Goal: Check status: Check status

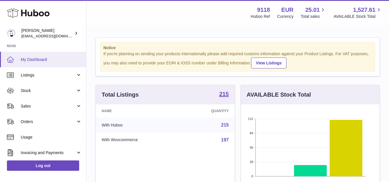
scroll to position [90, 139]
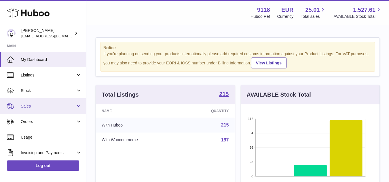
click at [25, 109] on span "Sales" at bounding box center [48, 106] width 55 height 5
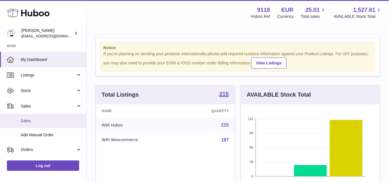
click at [29, 121] on span "Sales" at bounding box center [51, 120] width 61 height 5
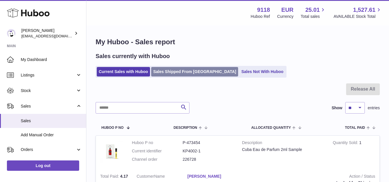
click at [194, 73] on link "Sales Shipped From [GEOGRAPHIC_DATA]" at bounding box center [194, 72] width 87 height 10
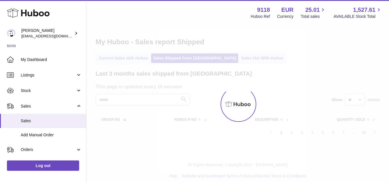
click at [157, 99] on div at bounding box center [237, 104] width 303 height 157
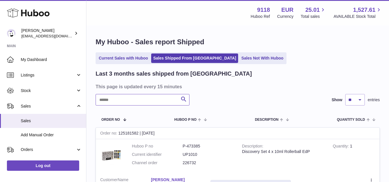
click at [144, 101] on input "text" at bounding box center [143, 100] width 94 height 12
type input "****"
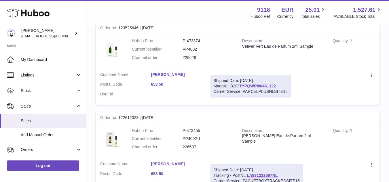
scroll to position [404, 0]
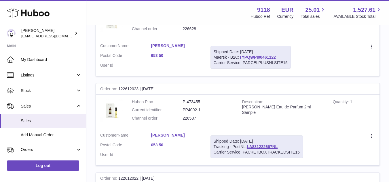
click at [269, 58] on link "TYPQWPI00461122" at bounding box center [258, 57] width 37 height 5
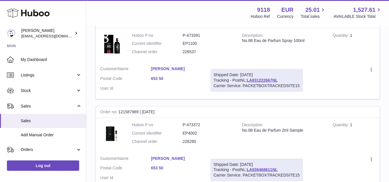
scroll to position [750, 0]
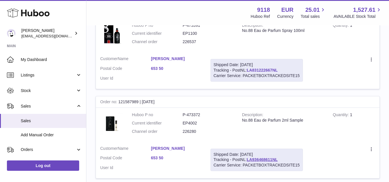
click at [264, 70] on link "LA831222667NL" at bounding box center [262, 70] width 31 height 5
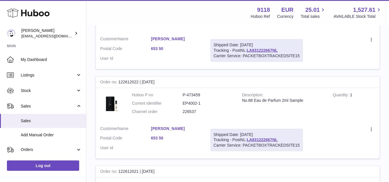
scroll to position [490, 0]
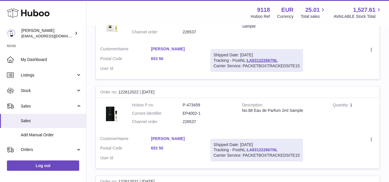
click at [266, 149] on link "LA831222667NL" at bounding box center [262, 150] width 31 height 5
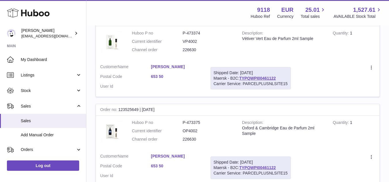
scroll to position [115, 0]
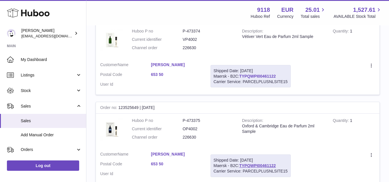
click at [255, 75] on link "TYPQWPI00461122" at bounding box center [258, 76] width 37 height 5
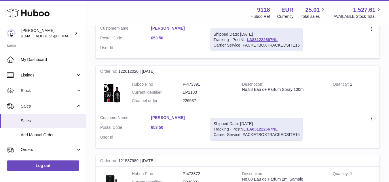
scroll to position [692, 0]
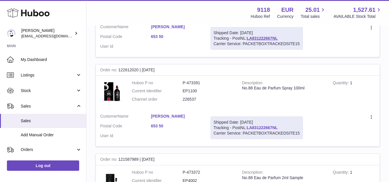
click at [265, 128] on link "LA831222667NL" at bounding box center [262, 128] width 31 height 5
click at [197, 84] on dd "P-473391" at bounding box center [208, 82] width 51 height 5
copy dd "473391"
click at [365, 33] on td "Create a ticket Duplicate Order" at bounding box center [344, 38] width 72 height 37
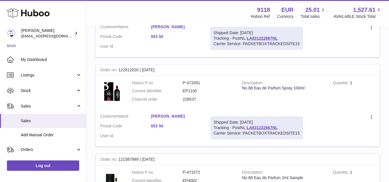
click at [270, 86] on div "No.88 Eau de Parfum Spray 100ml" at bounding box center [283, 88] width 82 height 5
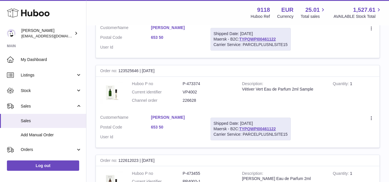
scroll to position [346, 0]
